Goal: Navigation & Orientation: Find specific page/section

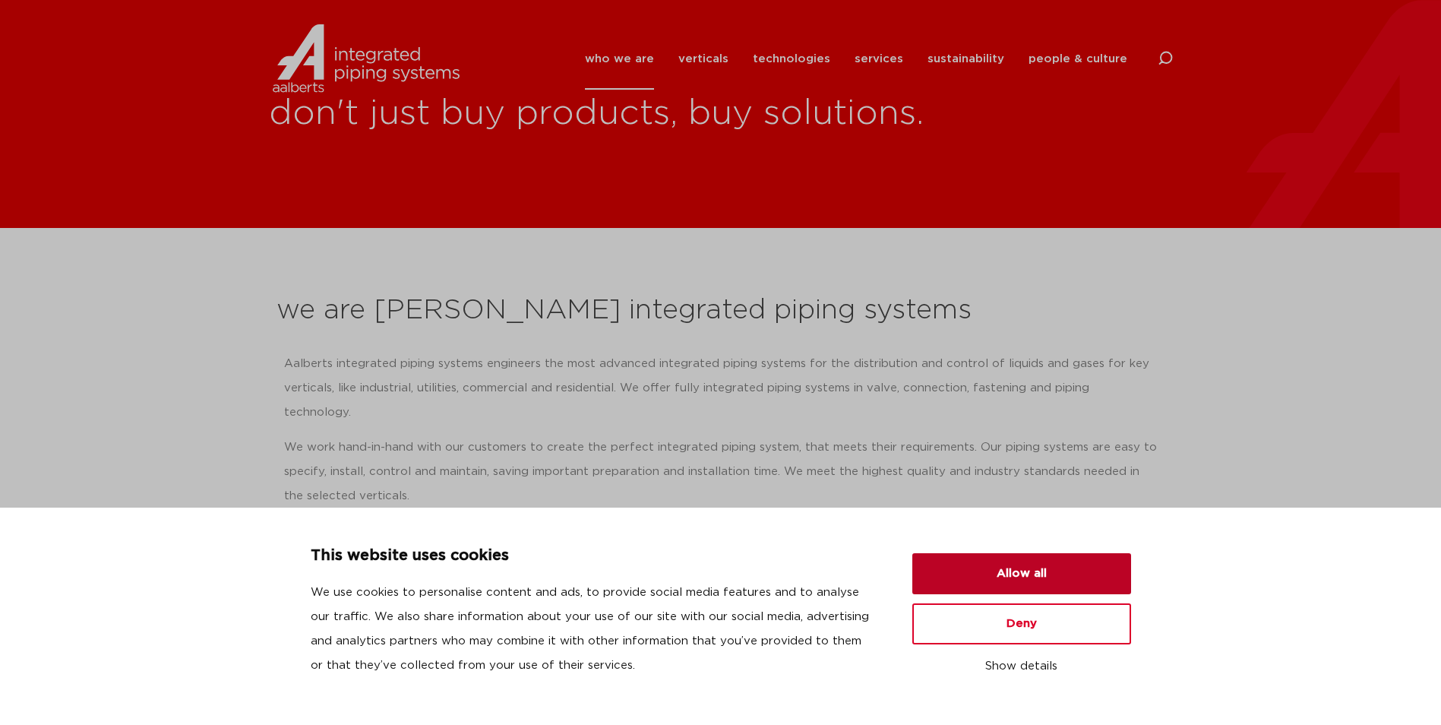
click at [1027, 568] on button "Allow all" at bounding box center [1022, 573] width 219 height 41
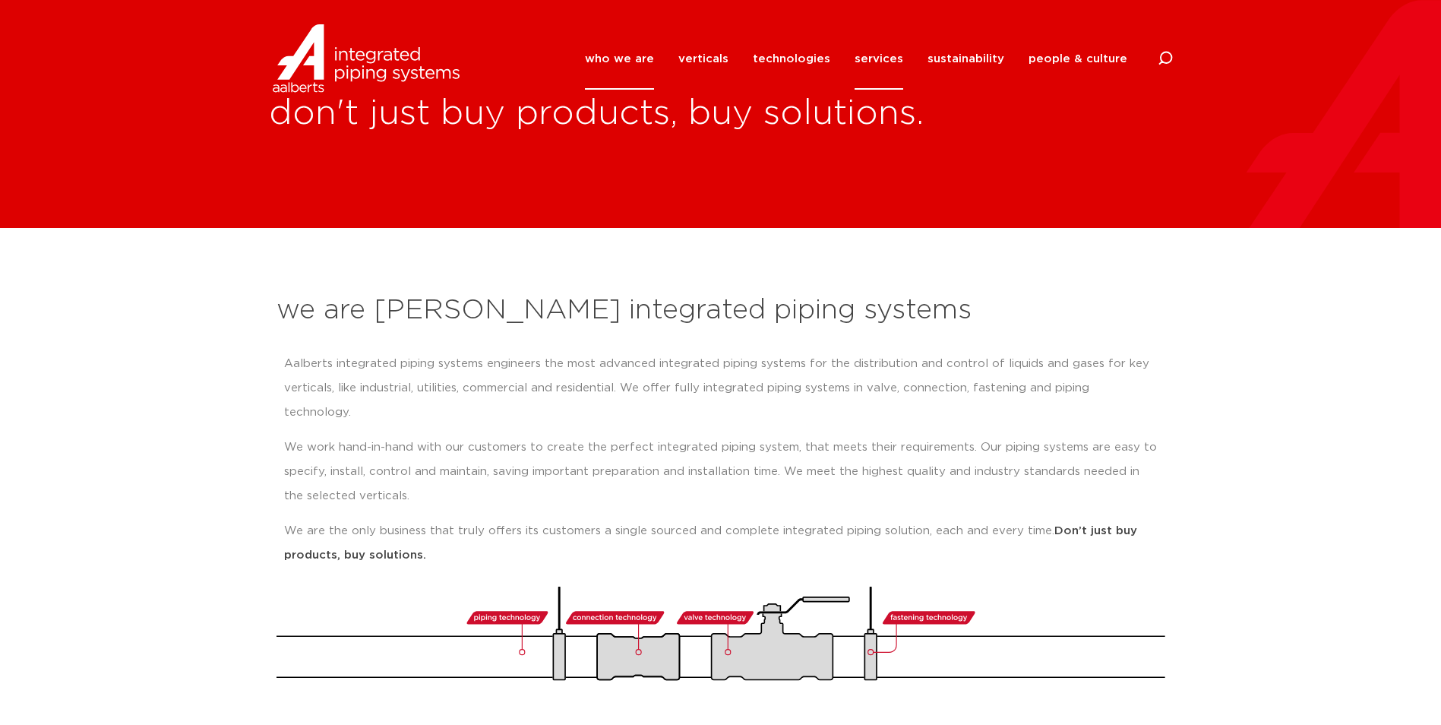
click at [895, 59] on link "services" at bounding box center [879, 59] width 49 height 62
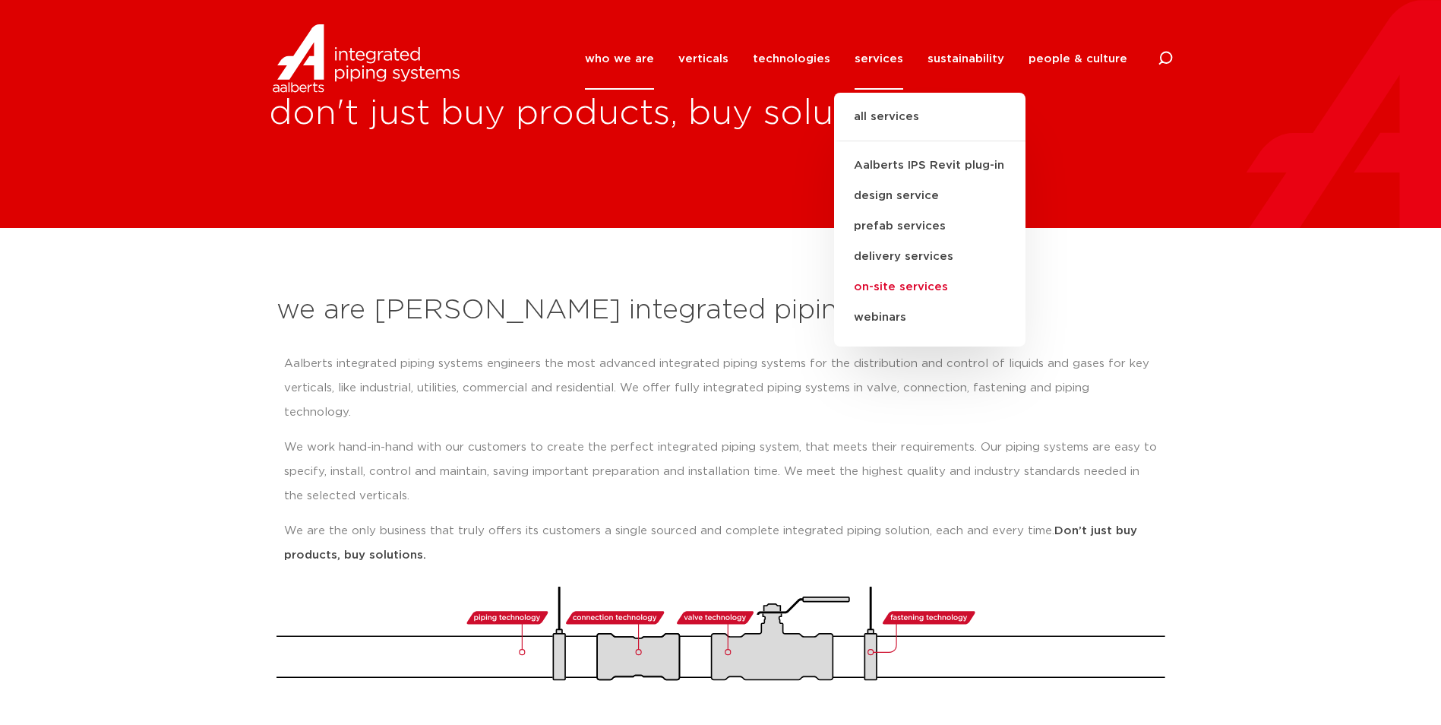
click at [894, 285] on link "on-site services" at bounding box center [929, 287] width 191 height 30
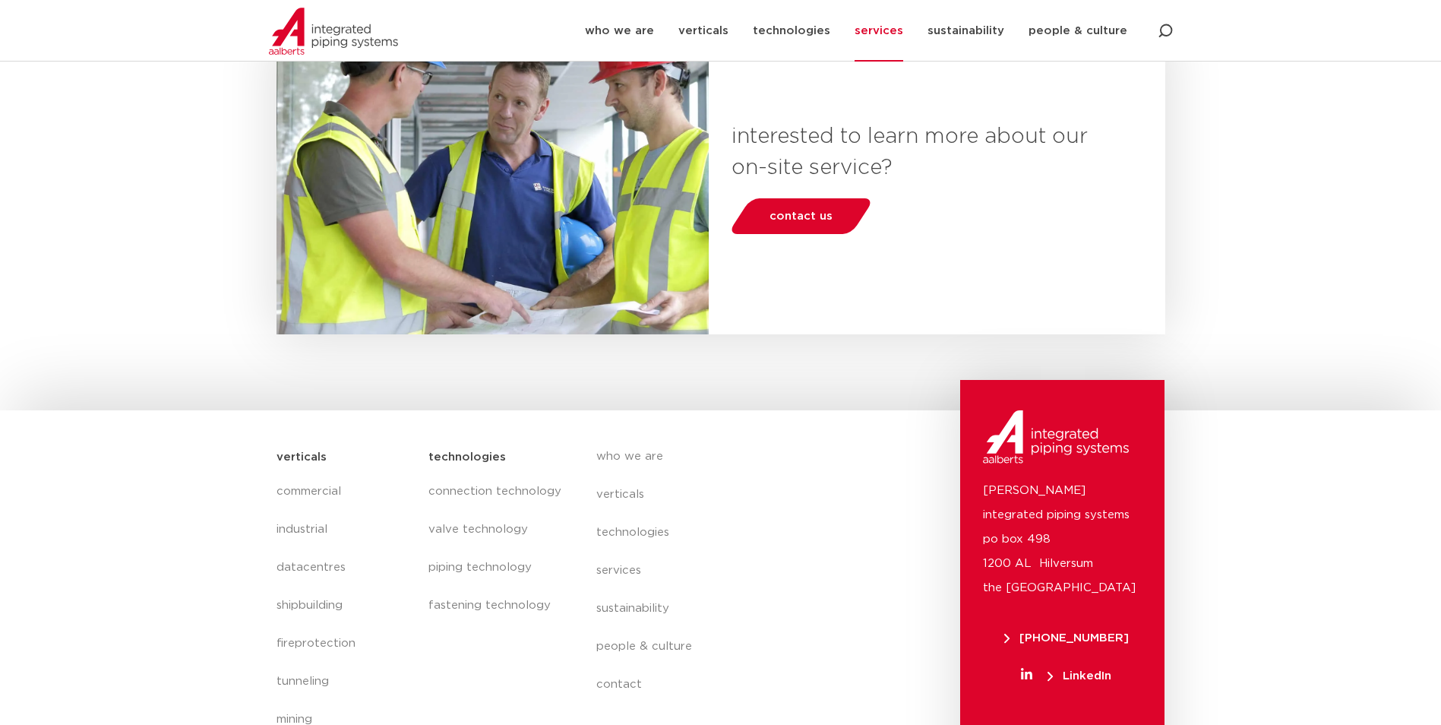
scroll to position [514, 0]
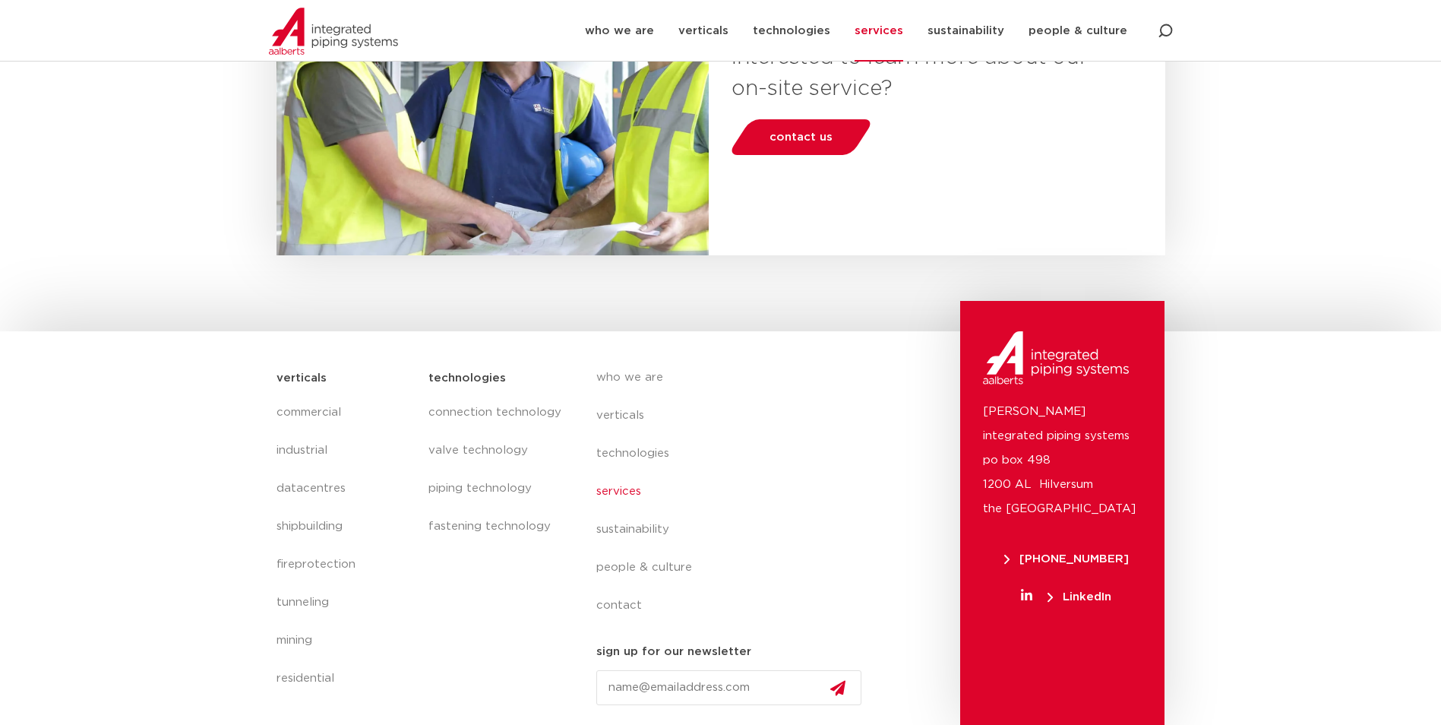
click at [609, 489] on link "services" at bounding box center [735, 492] width 278 height 38
